Goal: Find specific page/section: Find specific page/section

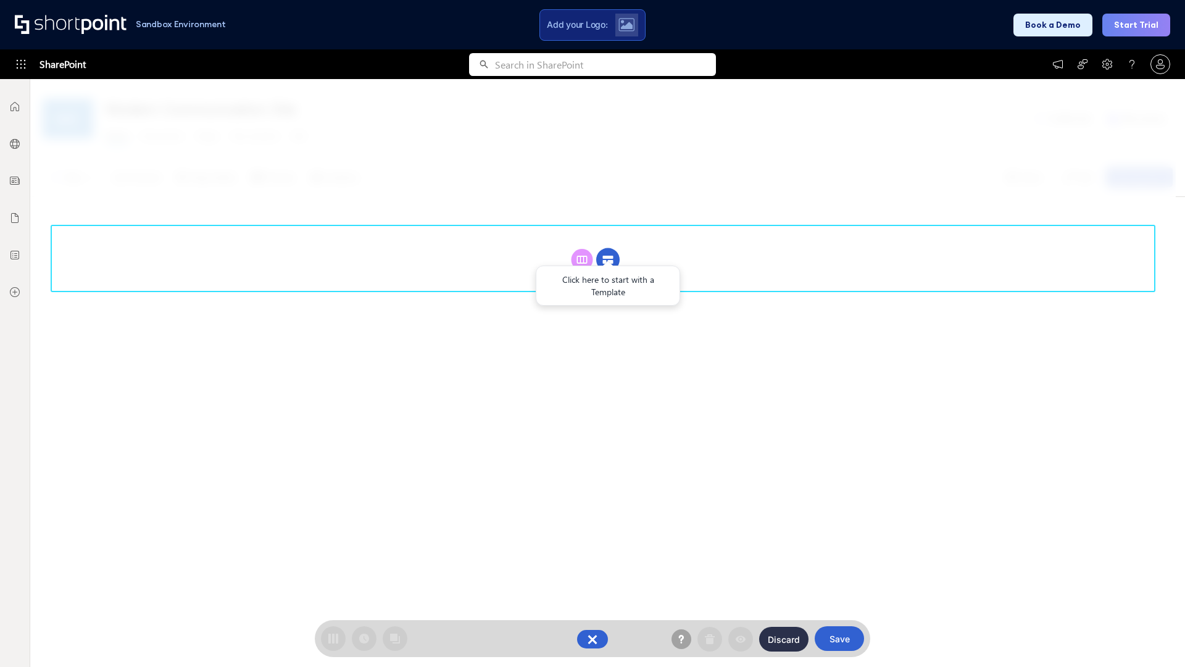
click at [608, 259] on circle at bounding box center [607, 259] width 23 height 23
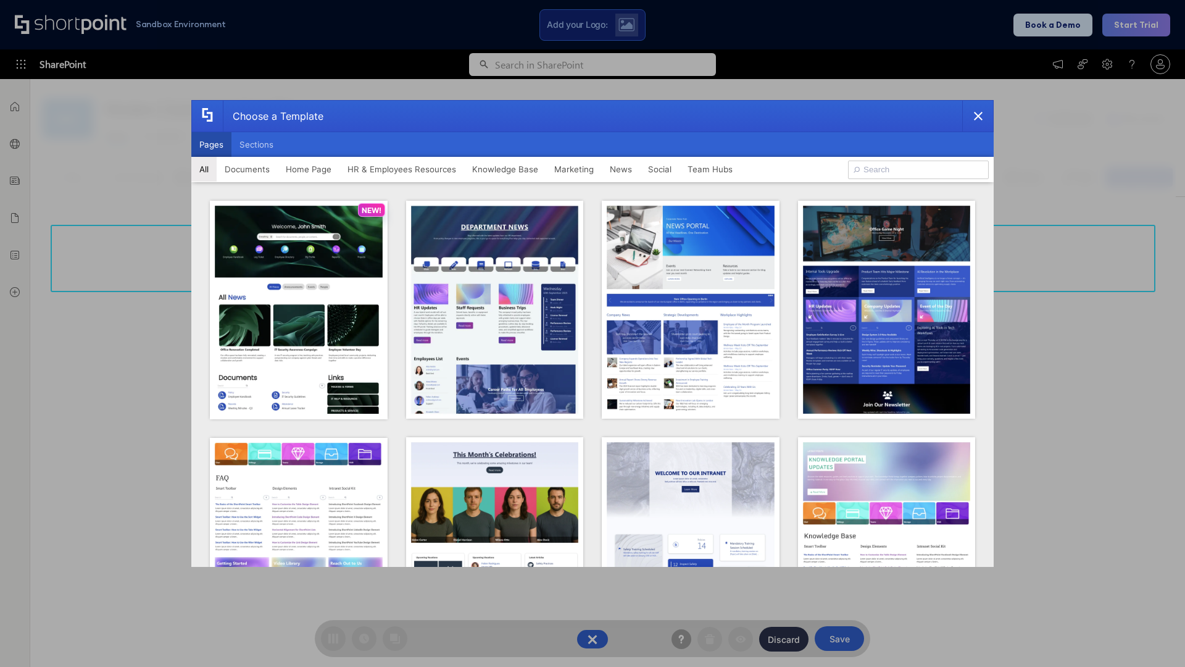
click at [211, 144] on button "Pages" at bounding box center [211, 144] width 40 height 25
type input "HR 7"
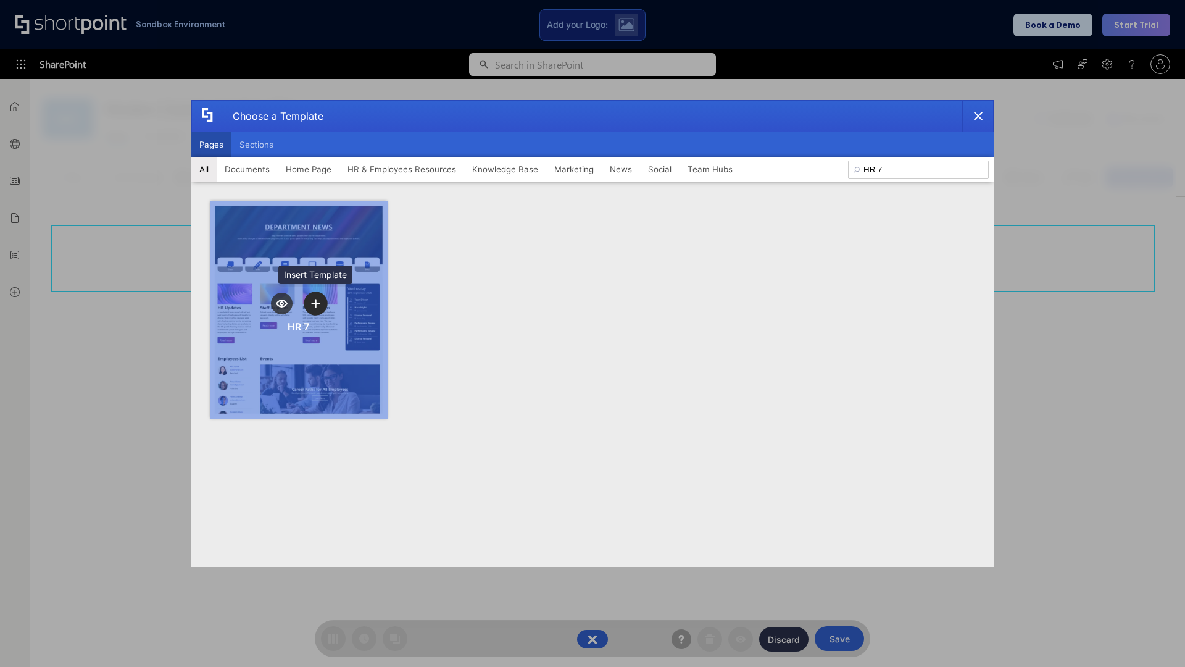
click at [315, 303] on icon "template selector" at bounding box center [315, 303] width 9 height 9
